Goal: Task Accomplishment & Management: Use online tool/utility

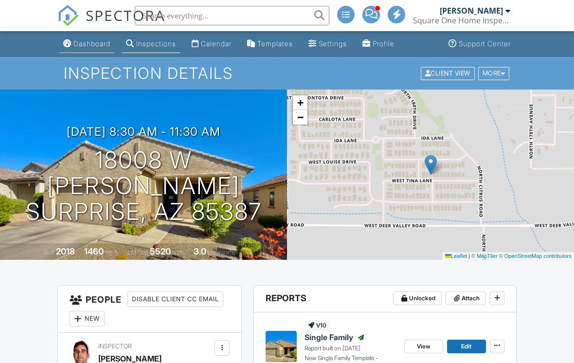
click at [101, 43] on div "Dashboard" at bounding box center [91, 43] width 37 height 8
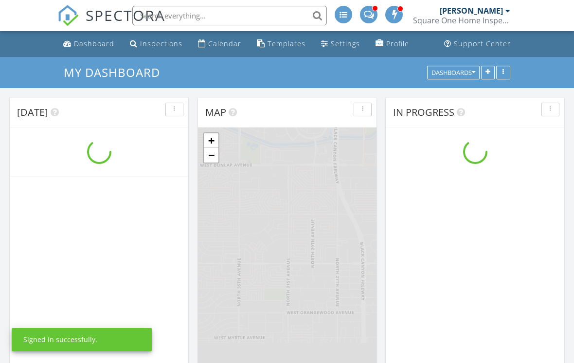
scroll to position [788, 574]
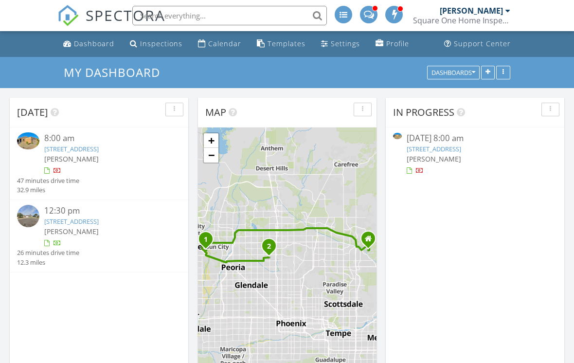
click at [99, 145] on link "[STREET_ADDRESS]" at bounding box center [71, 148] width 54 height 9
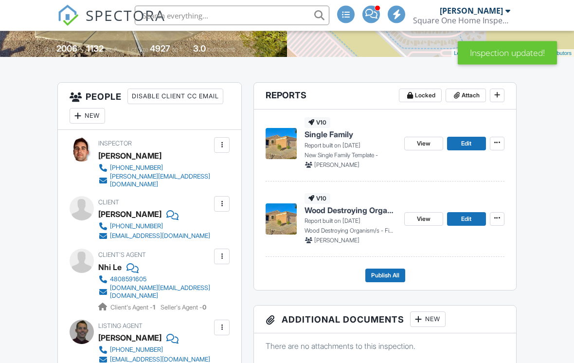
scroll to position [211, 0]
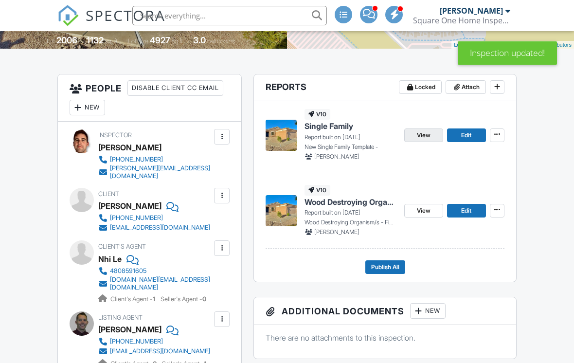
click at [429, 140] on link "View" at bounding box center [423, 135] width 39 height 14
